Goal: Obtain resource: Download file/media

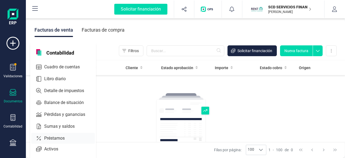
click at [55, 136] on span "Préstamos" at bounding box center [58, 138] width 32 height 6
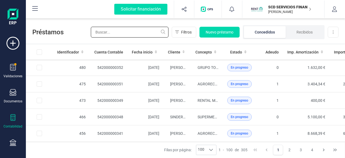
click at [124, 30] on input "text" at bounding box center [130, 32] width 78 height 11
type input "g"
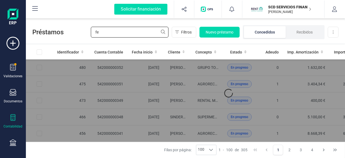
type input "f"
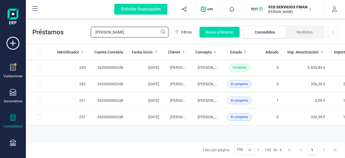
type input "[PERSON_NAME]"
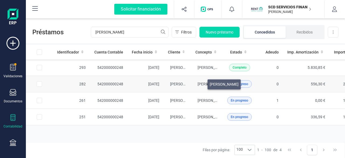
click at [201, 83] on span "[PERSON_NAME]" at bounding box center [212, 84] width 29 height 4
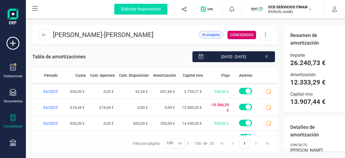
scroll to position [313, 0]
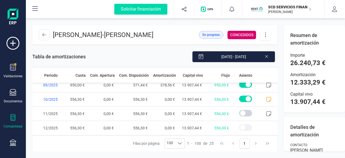
click at [264, 38] on icon at bounding box center [266, 35] width 10 height 6
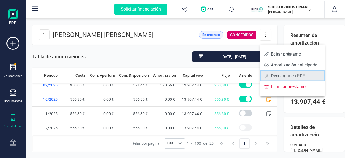
click at [276, 75] on span "Descargar en PDF" at bounding box center [296, 76] width 50 height 4
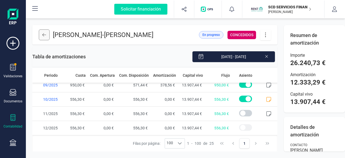
click at [44, 37] on icon at bounding box center [44, 35] width 4 height 4
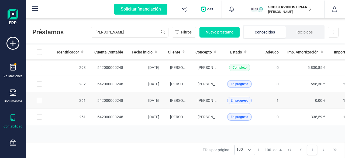
click at [191, 101] on td "[PERSON_NAME]" at bounding box center [207, 100] width 32 height 16
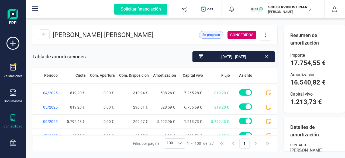
scroll to position [254, 0]
click at [42, 37] on button at bounding box center [44, 34] width 11 height 11
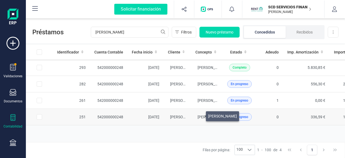
click at [200, 115] on span "[PERSON_NAME]" at bounding box center [212, 117] width 29 height 4
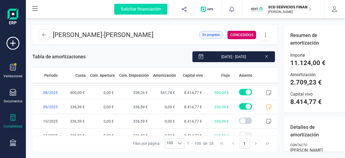
scroll to position [270, 0]
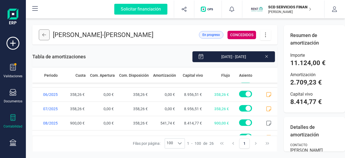
click at [42, 37] on button at bounding box center [44, 34] width 11 height 11
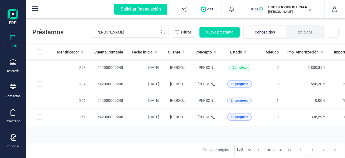
scroll to position [81, 0]
click at [9, 62] on div "Tesorería" at bounding box center [13, 65] width 22 height 14
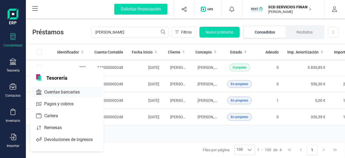
click at [58, 89] on span "Cuentas bancarias" at bounding box center [65, 92] width 47 height 6
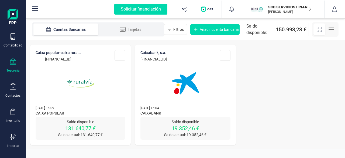
click at [184, 91] on img at bounding box center [185, 83] width 45 height 45
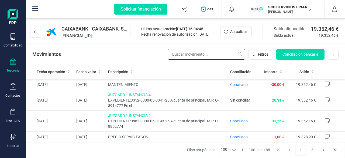
click at [199, 55] on input "text" at bounding box center [207, 54] width 78 height 11
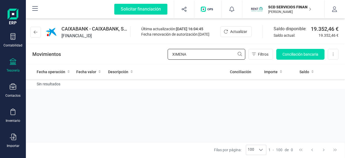
click at [239, 56] on input "XIMENA" at bounding box center [207, 54] width 78 height 11
click at [239, 54] on input "XIMENA" at bounding box center [207, 54] width 78 height 11
drag, startPoint x: 200, startPoint y: 55, endPoint x: 164, endPoint y: 60, distance: 35.9
click at [164, 60] on div "Movimientos XIMENA Filtros Conciliación bancaria Descargar Excel Eliminar cuenta" at bounding box center [185, 53] width 319 height 19
type input "[PERSON_NAME]"
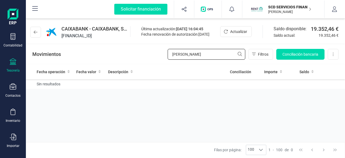
click at [239, 56] on input "[PERSON_NAME]" at bounding box center [207, 54] width 78 height 11
drag, startPoint x: 194, startPoint y: 55, endPoint x: 151, endPoint y: 58, distance: 43.0
click at [151, 58] on div "Movimientos [PERSON_NAME] Conciliación bancaria Descargar Excel Eliminar cuenta" at bounding box center [185, 53] width 319 height 19
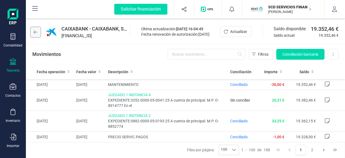
click at [35, 32] on icon at bounding box center [36, 31] width 4 height 3
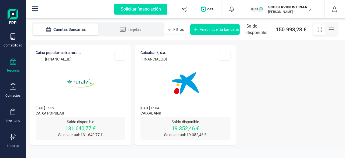
click at [86, 80] on img at bounding box center [80, 83] width 45 height 45
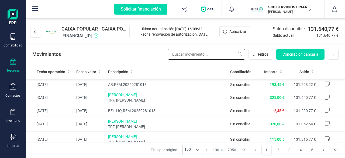
paste input "[PERSON_NAME]"
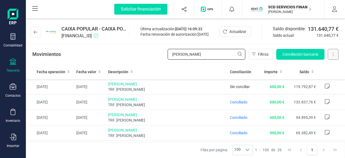
type input "[PERSON_NAME]"
click at [334, 53] on button at bounding box center [333, 54] width 11 height 11
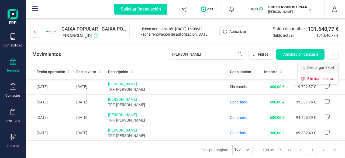
click at [308, 68] on span "Descargar Excel" at bounding box center [320, 67] width 27 height 5
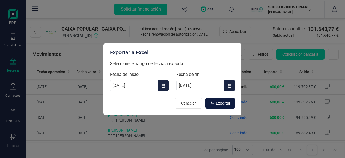
click at [226, 104] on span "Exportar" at bounding box center [223, 102] width 15 height 5
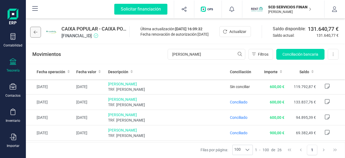
click at [36, 32] on icon at bounding box center [36, 32] width 4 height 4
